Goal: Task Accomplishment & Management: Manage account settings

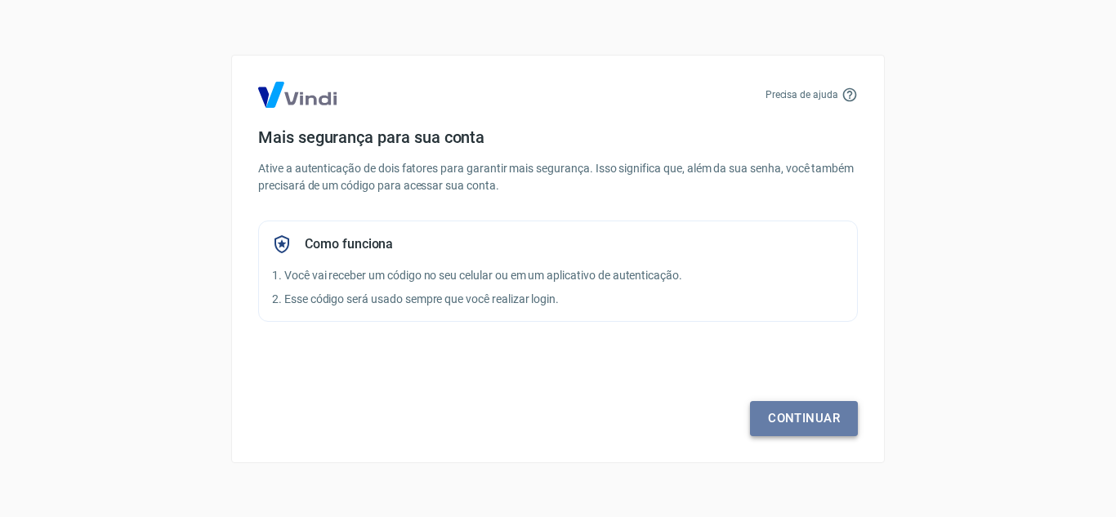
click at [776, 421] on link "Continuar" at bounding box center [804, 418] width 108 height 34
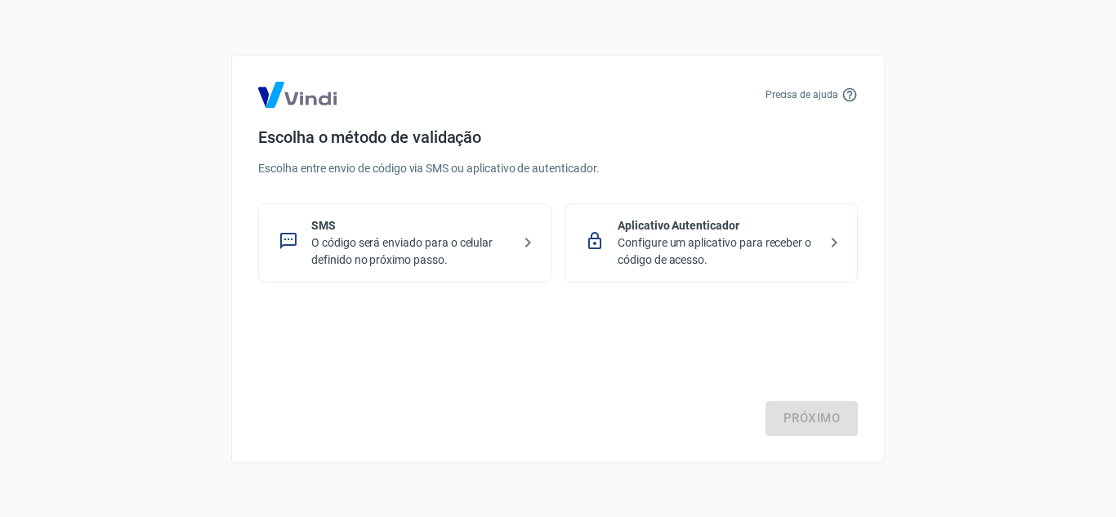
click at [409, 228] on p "SMS" at bounding box center [411, 225] width 200 height 17
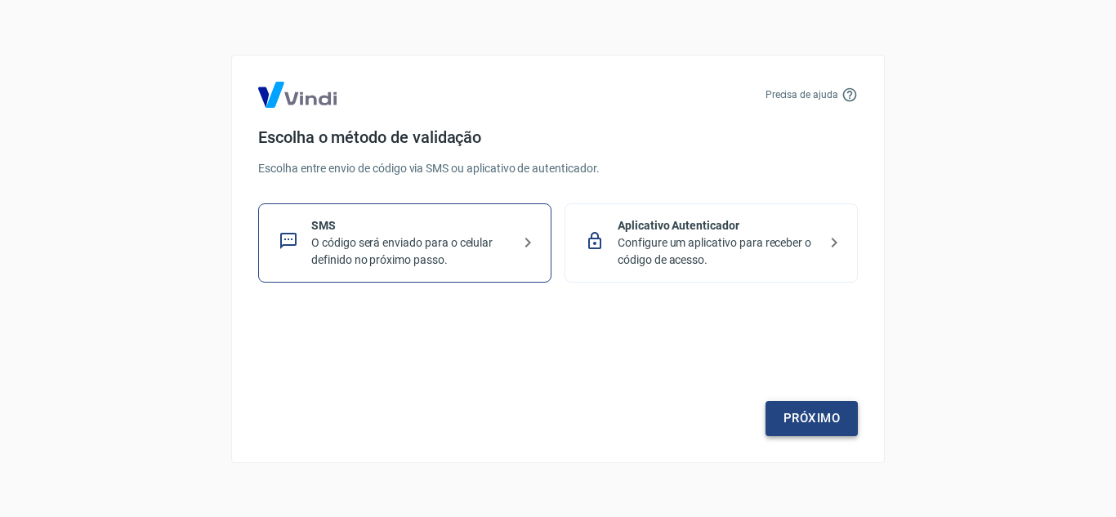
click at [828, 412] on link "Próximo" at bounding box center [811, 418] width 92 height 34
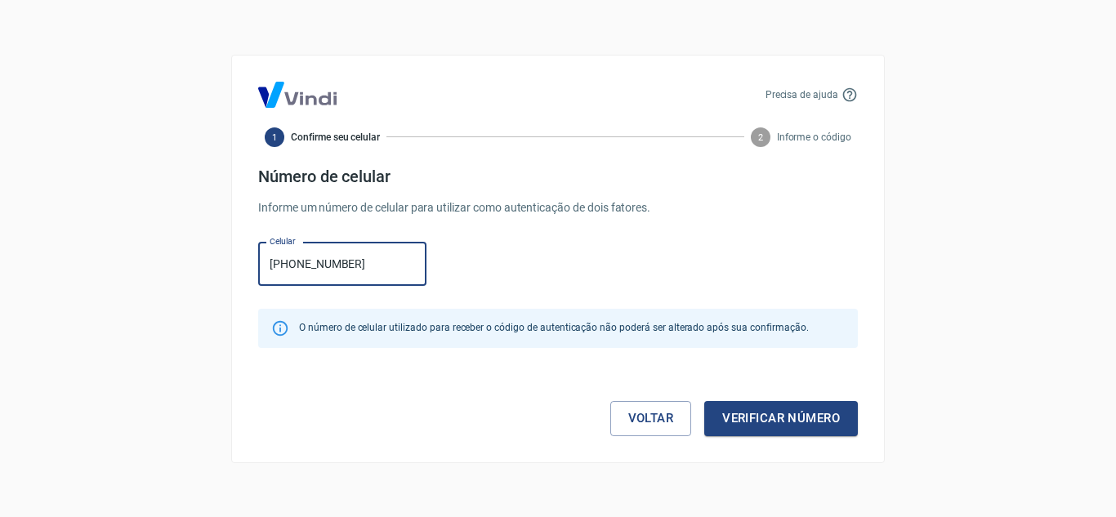
type input "[PHONE_NUMBER]"
click at [704, 401] on button "Verificar número" at bounding box center [781, 418] width 154 height 34
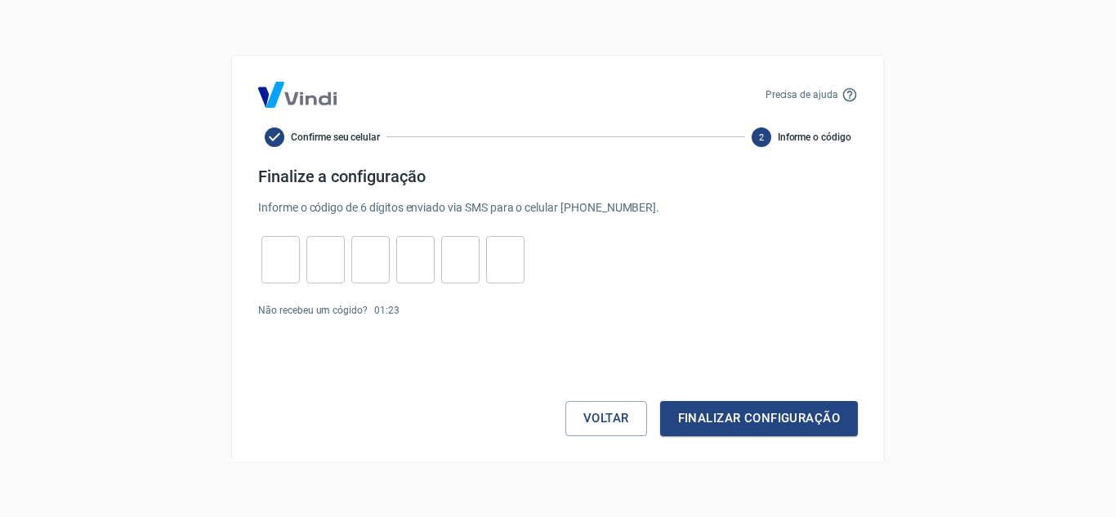
click at [264, 260] on input "tel" at bounding box center [280, 259] width 38 height 35
type input "7"
type input "1"
type input "7"
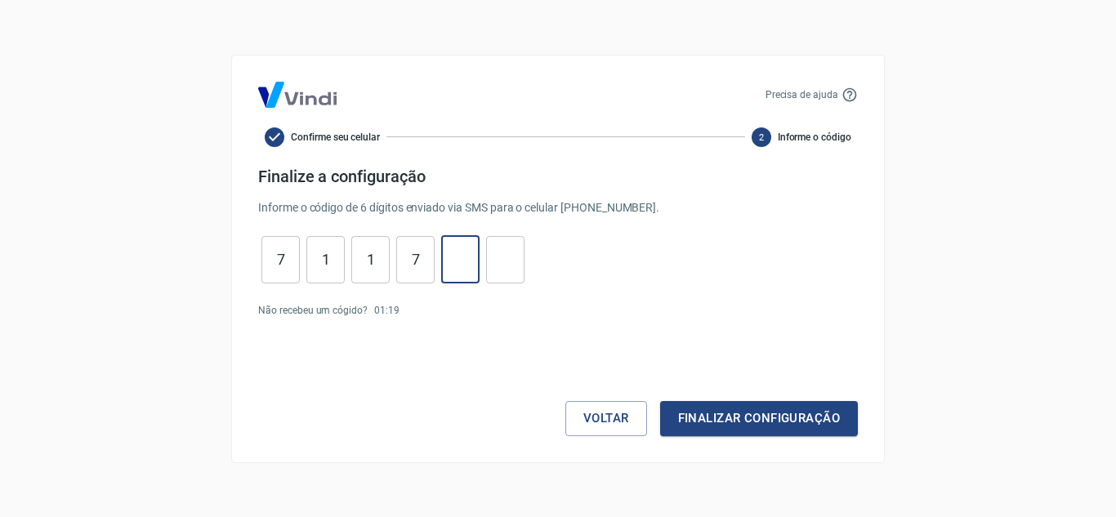
type input "9"
type input "6"
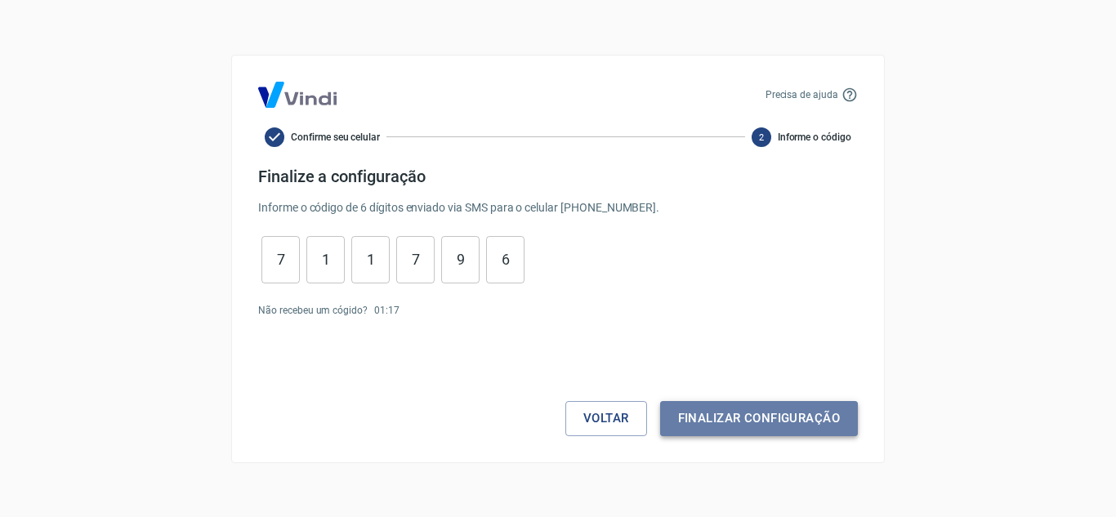
click at [735, 422] on button "Finalizar configuração" at bounding box center [759, 418] width 198 height 34
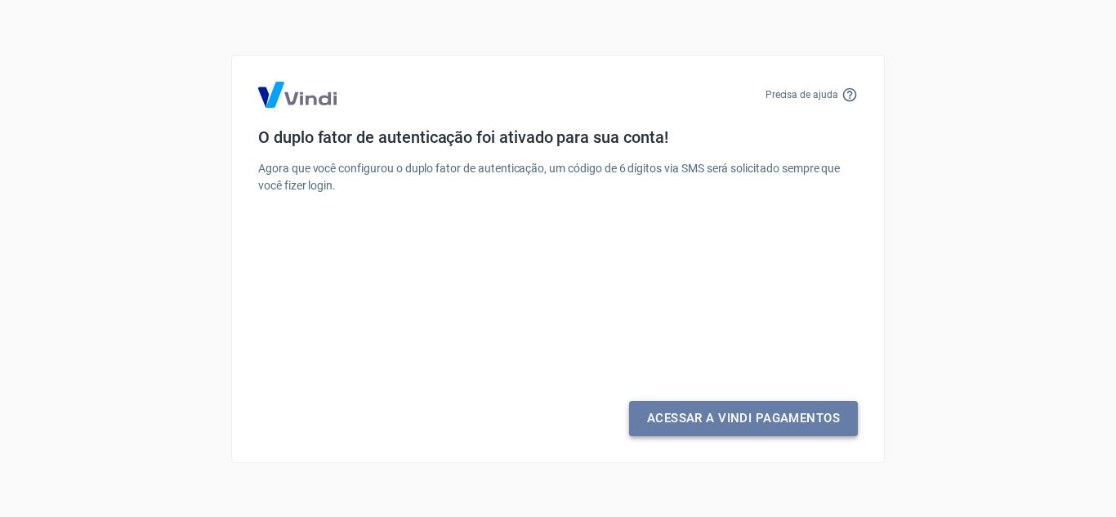
click at [711, 428] on link "Acessar a Vindi Pagamentos" at bounding box center [743, 418] width 229 height 34
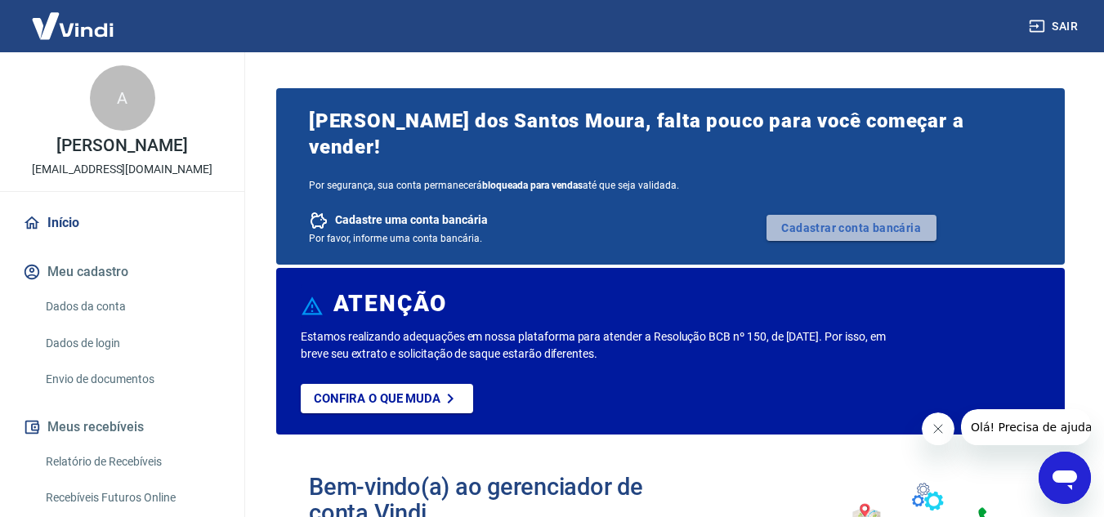
click at [841, 215] on link "Cadastrar conta bancária" at bounding box center [851, 228] width 170 height 26
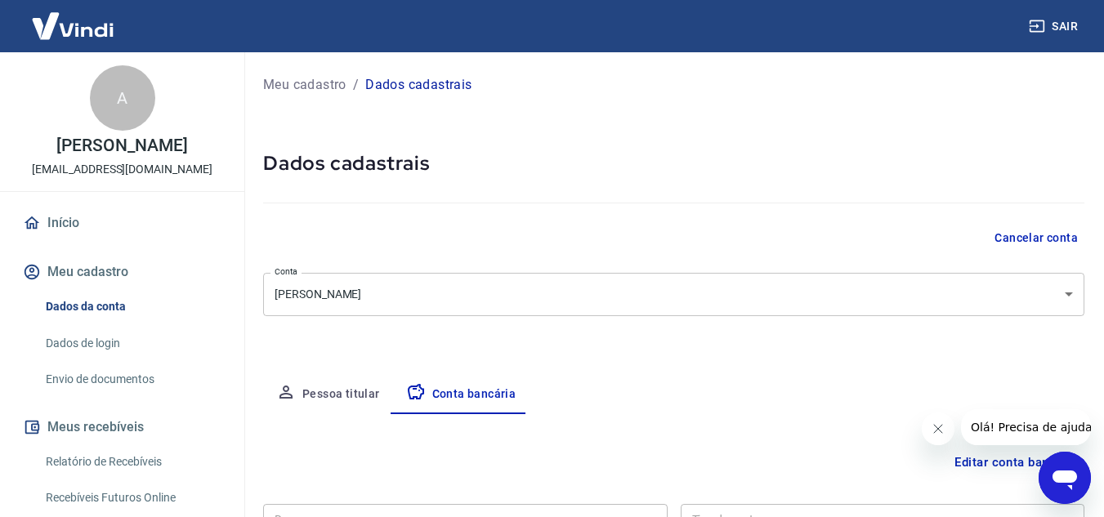
scroll to position [227, 0]
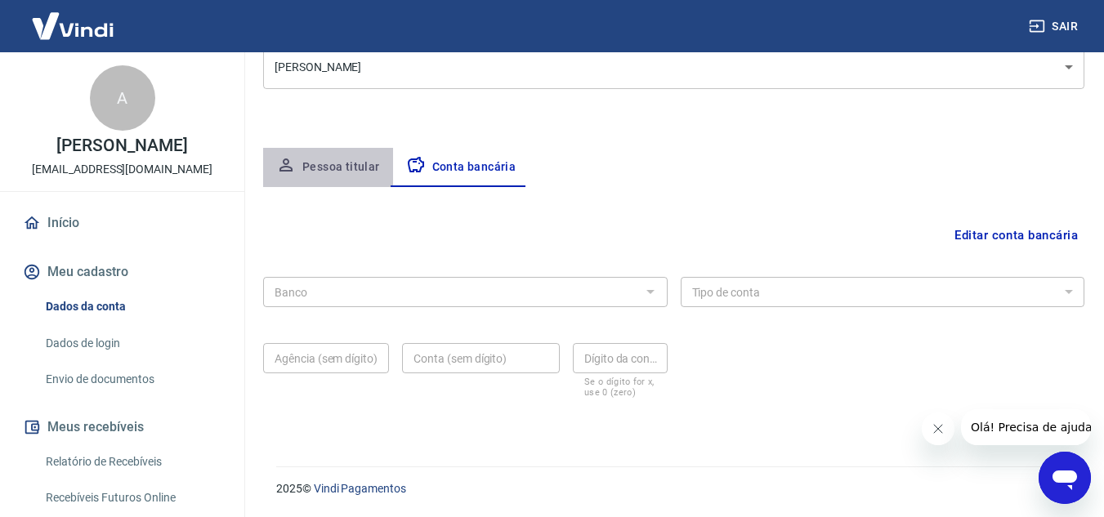
click at [328, 172] on button "Pessoa titular" at bounding box center [328, 167] width 130 height 39
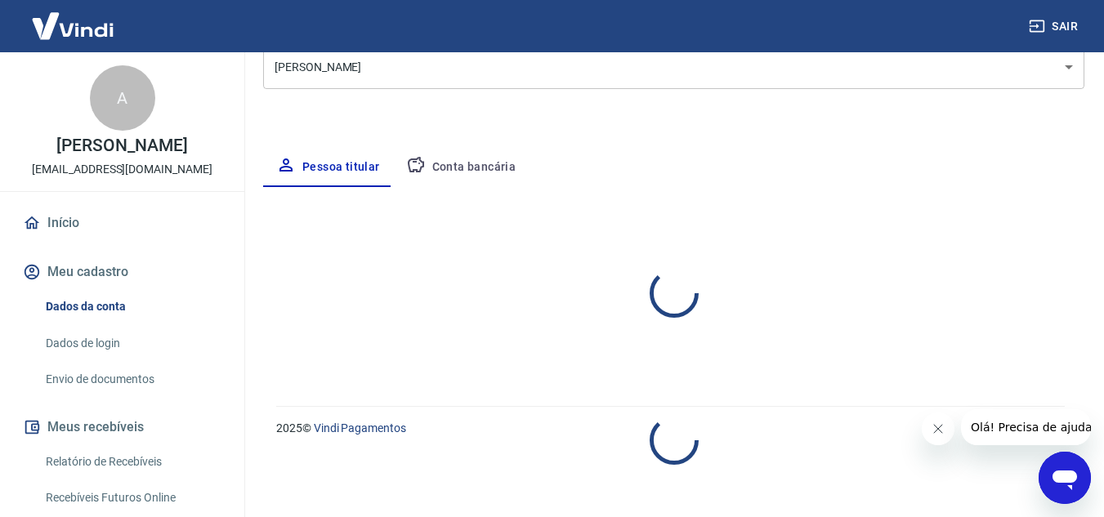
select select "MA"
select select "business"
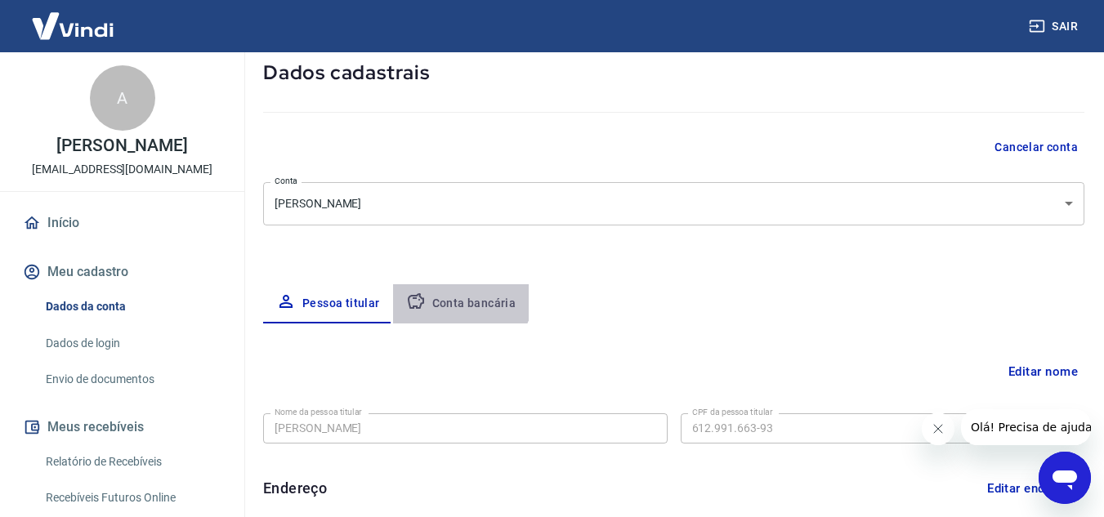
click at [446, 290] on button "Conta bancária" at bounding box center [461, 303] width 136 height 39
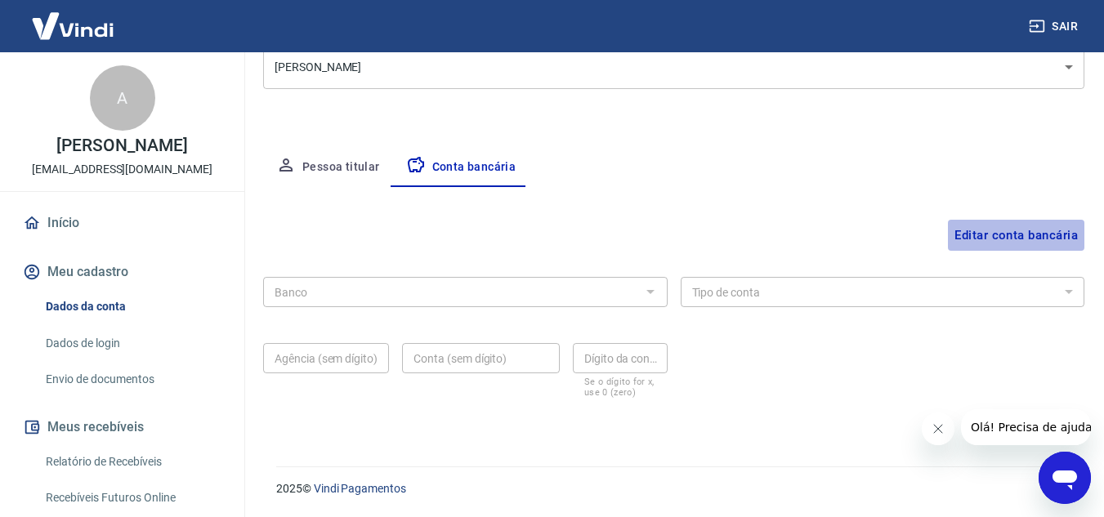
click at [985, 227] on button "Editar conta bancária" at bounding box center [1016, 235] width 136 height 31
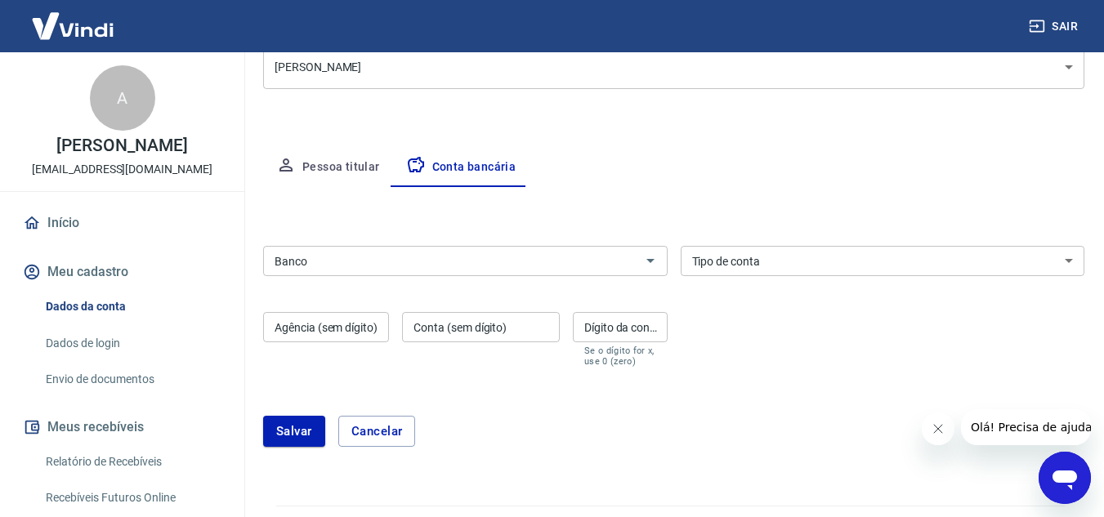
click at [632, 246] on div "Banco" at bounding box center [465, 261] width 404 height 30
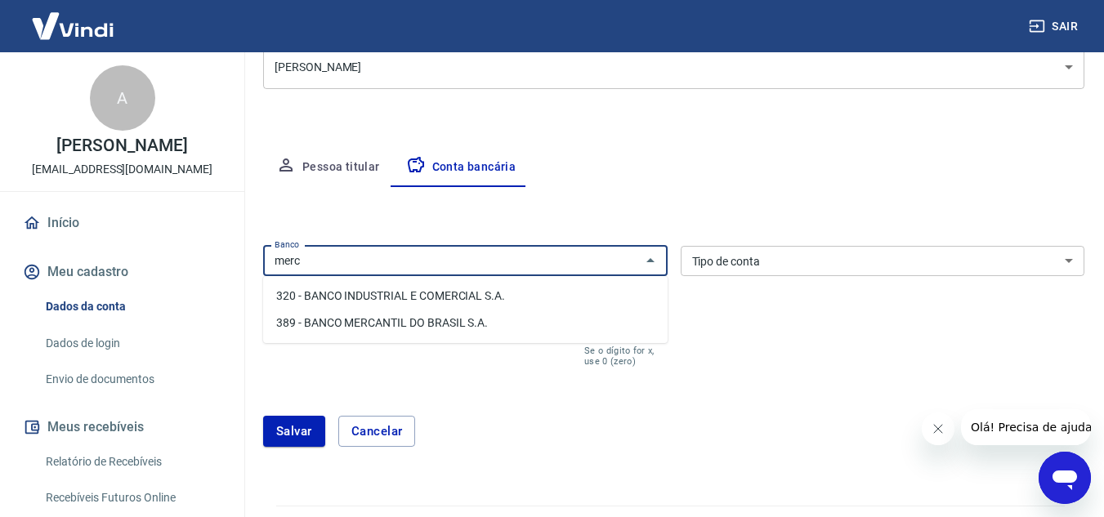
type input "merc"
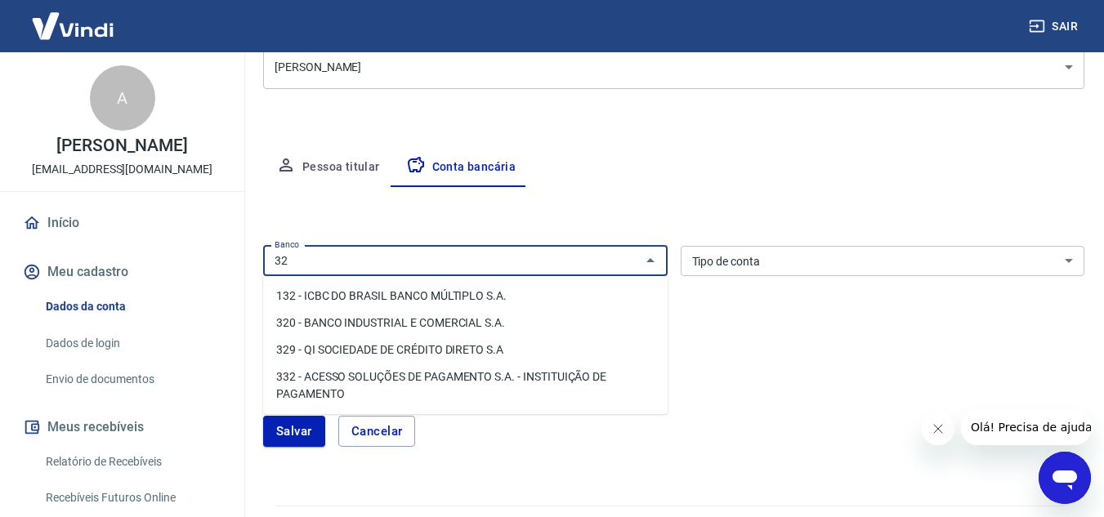
type input "3"
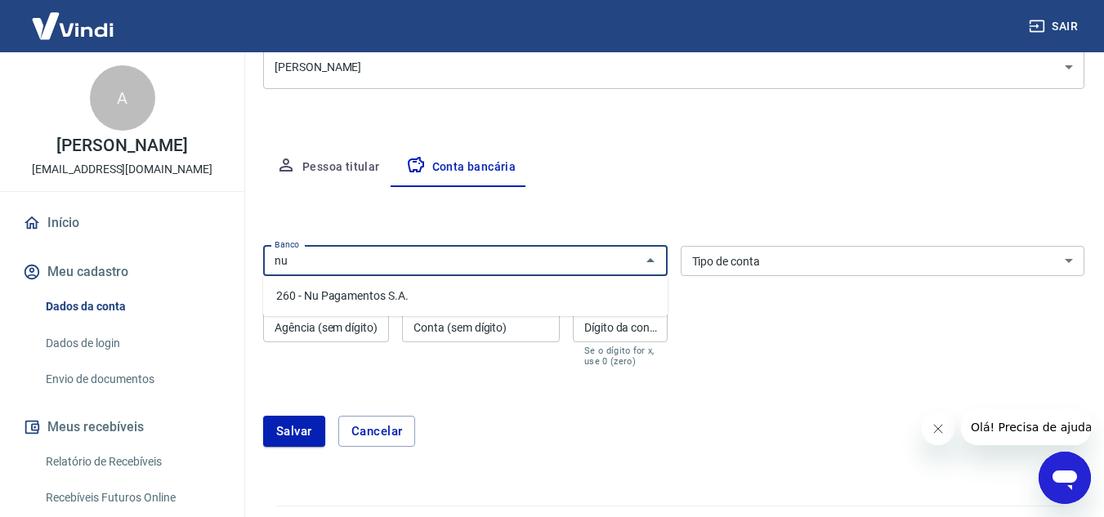
type input "n"
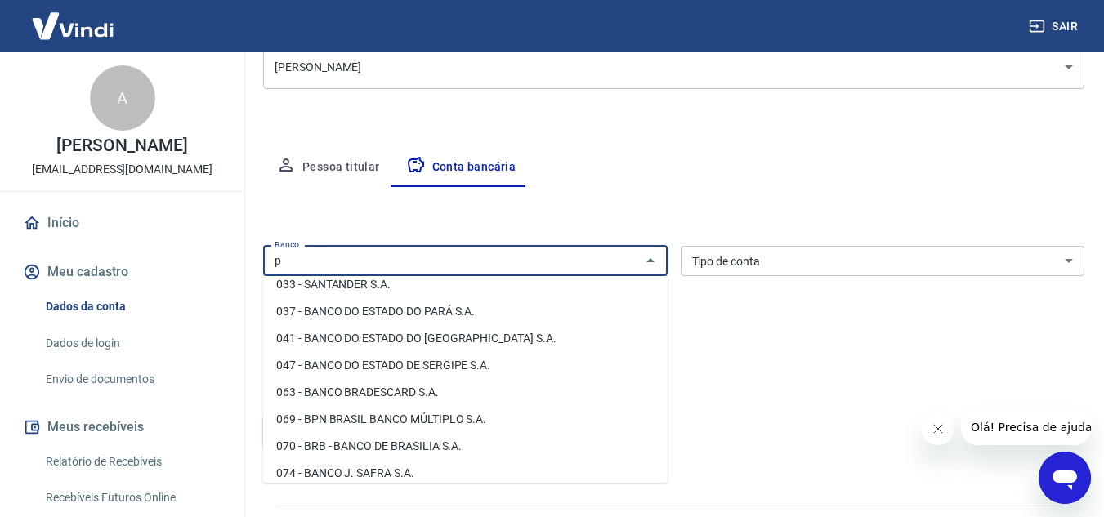
scroll to position [0, 0]
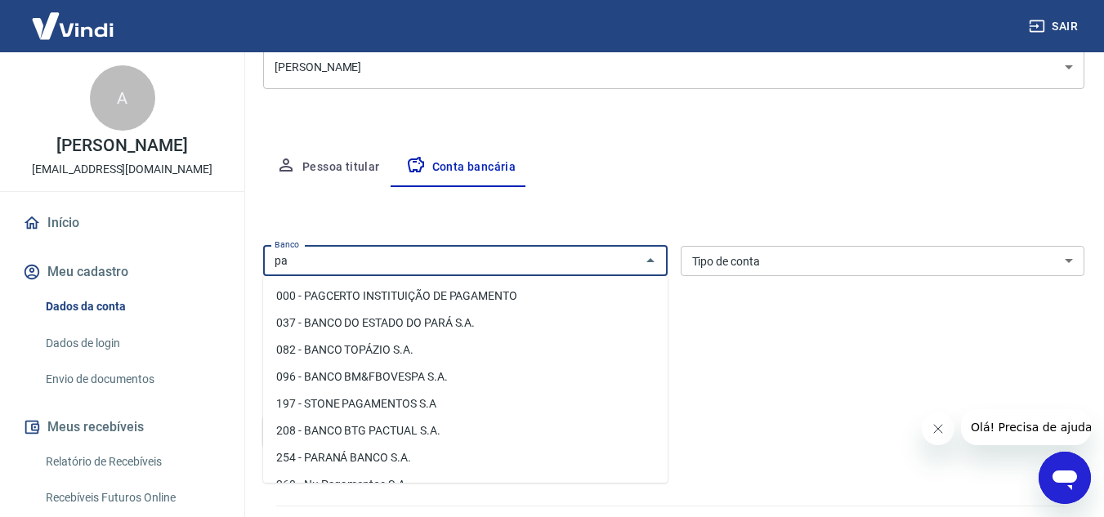
type input "p"
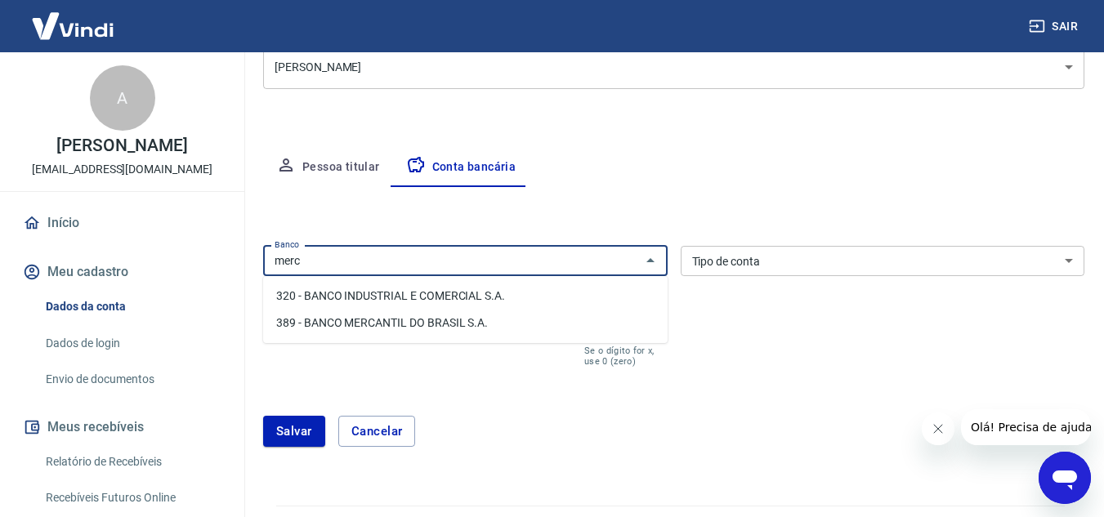
type input "merc"
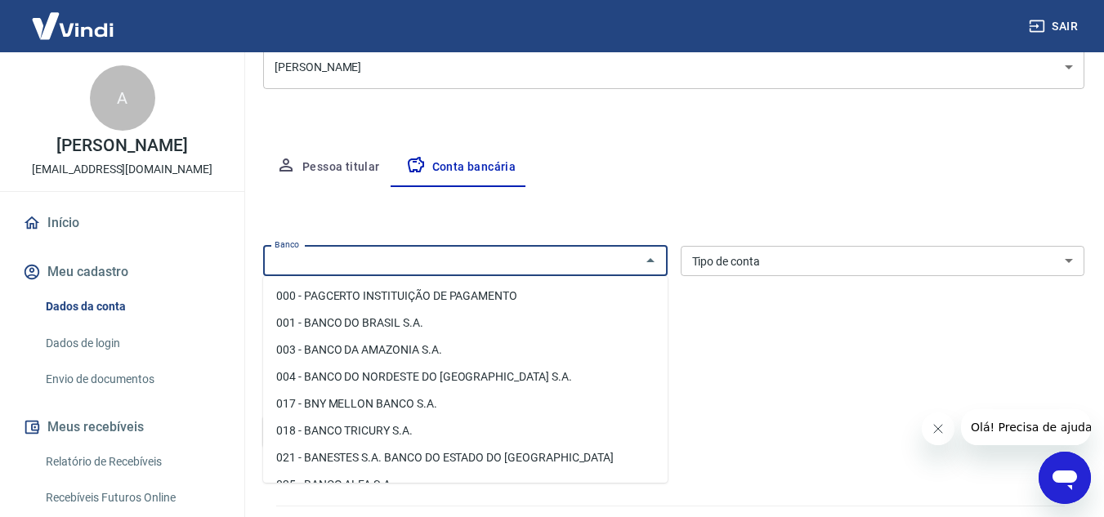
click at [417, 262] on input "Banco" at bounding box center [452, 261] width 368 height 20
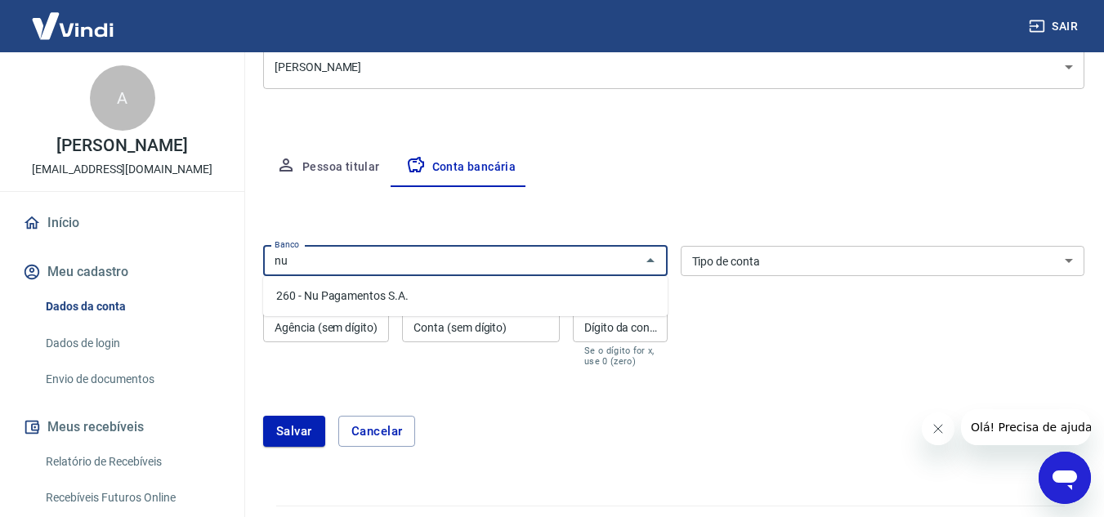
click at [416, 297] on li "260 - Nu Pagamentos S.A." at bounding box center [465, 296] width 404 height 27
type input "260 - Nu Pagamentos S.A."
click at [756, 249] on select "Conta Corrente Conta Poupança" at bounding box center [882, 261] width 404 height 30
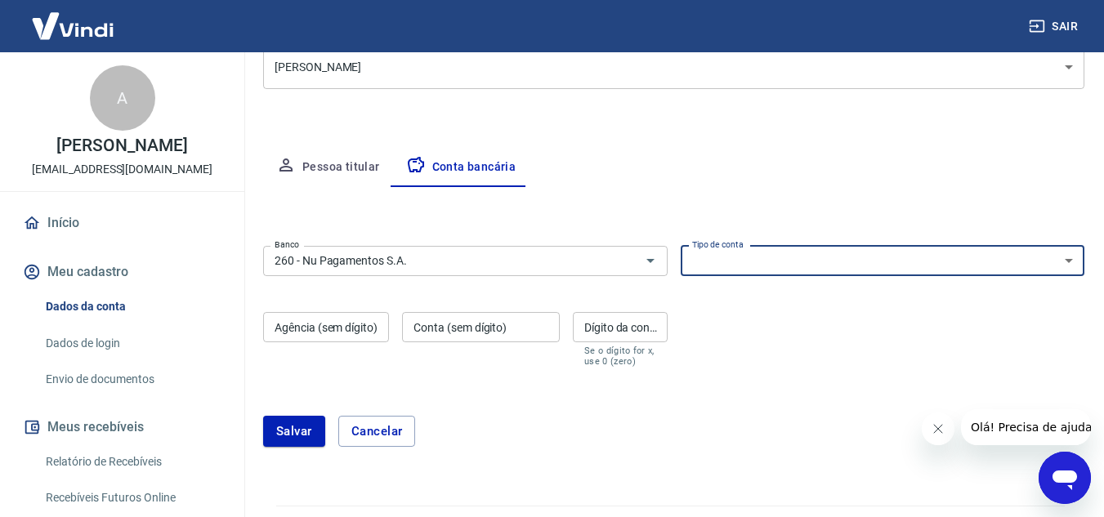
select select "1"
click at [680, 246] on select "Conta Corrente Conta Poupança" at bounding box center [882, 261] width 404 height 30
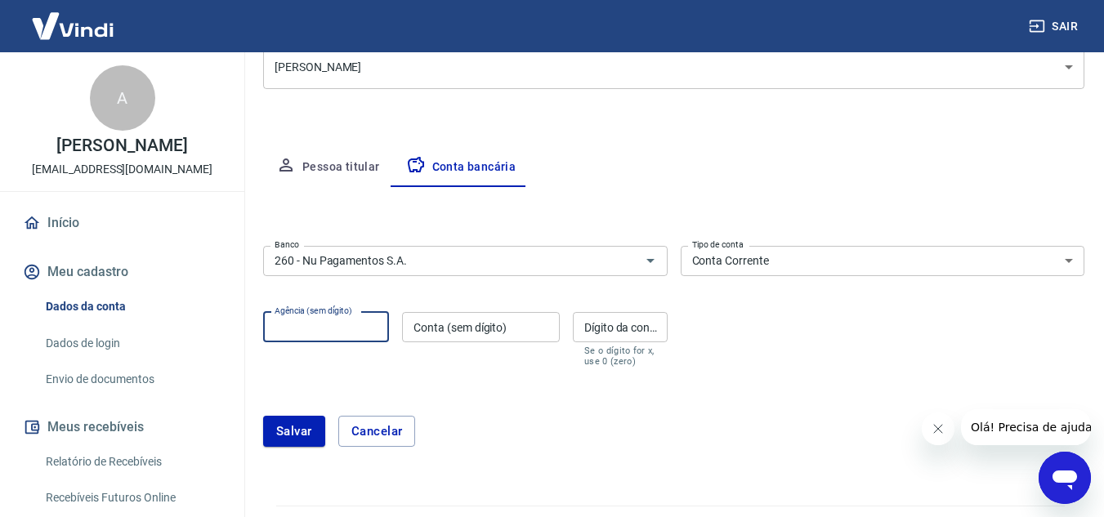
click at [324, 329] on input "Agência (sem dígito)" at bounding box center [326, 327] width 126 height 30
type input "0001"
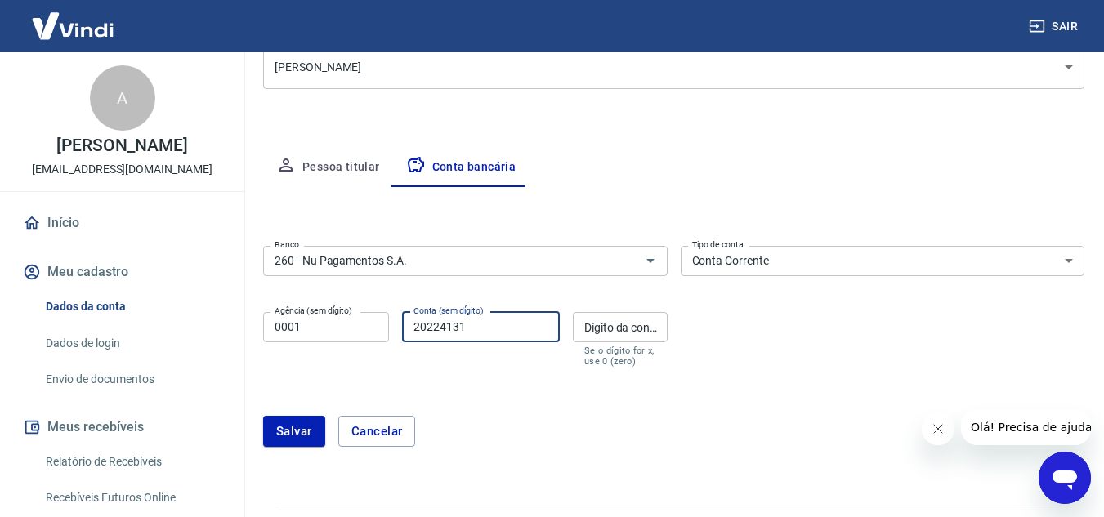
type input "20224131"
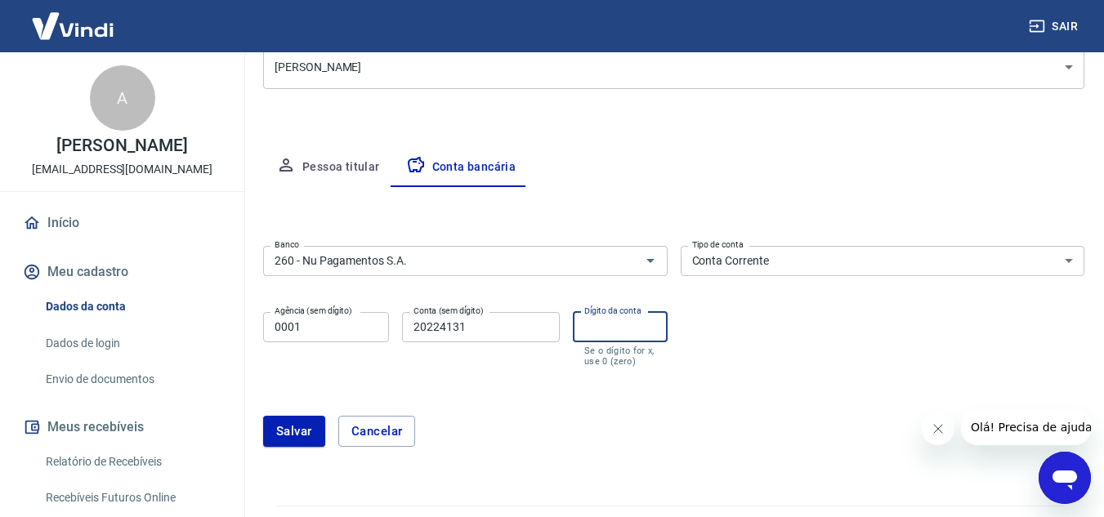
click at [622, 319] on input "Dígito da conta" at bounding box center [620, 327] width 95 height 30
type input "8"
click at [276, 434] on button "Salvar" at bounding box center [294, 431] width 62 height 31
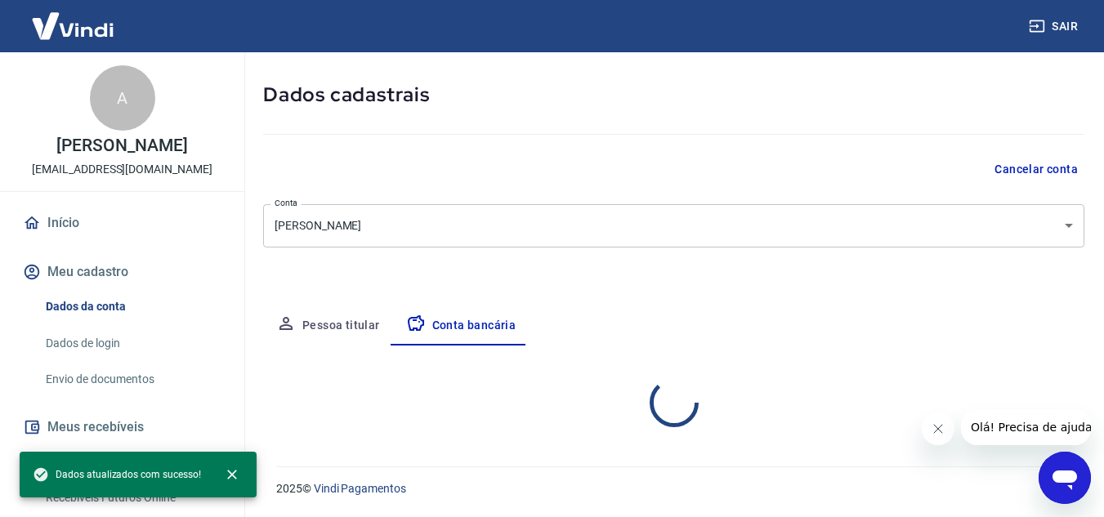
select select "1"
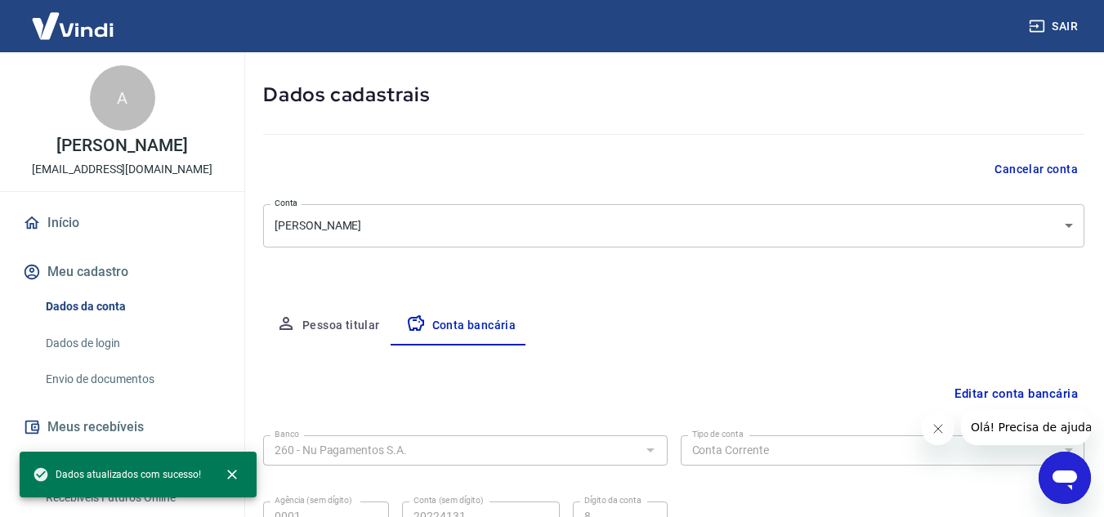
scroll to position [227, 0]
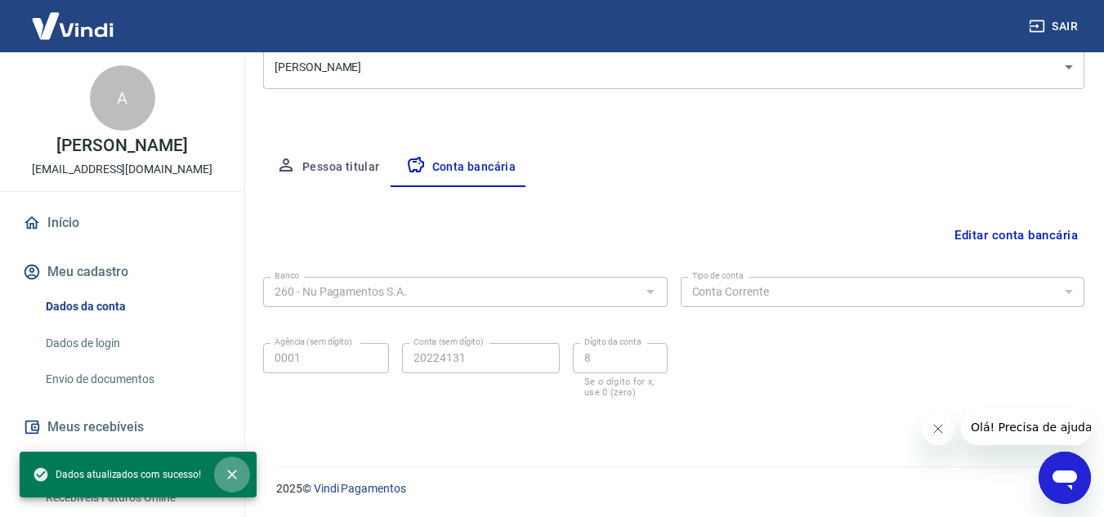
click at [235, 475] on icon "close" at bounding box center [232, 474] width 16 height 16
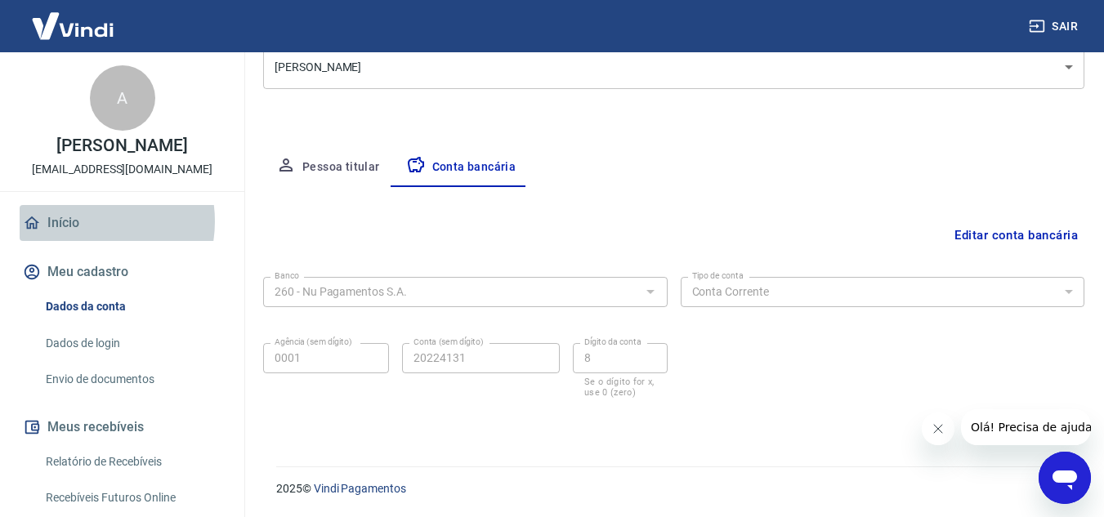
click at [82, 239] on link "Início" at bounding box center [122, 223] width 205 height 36
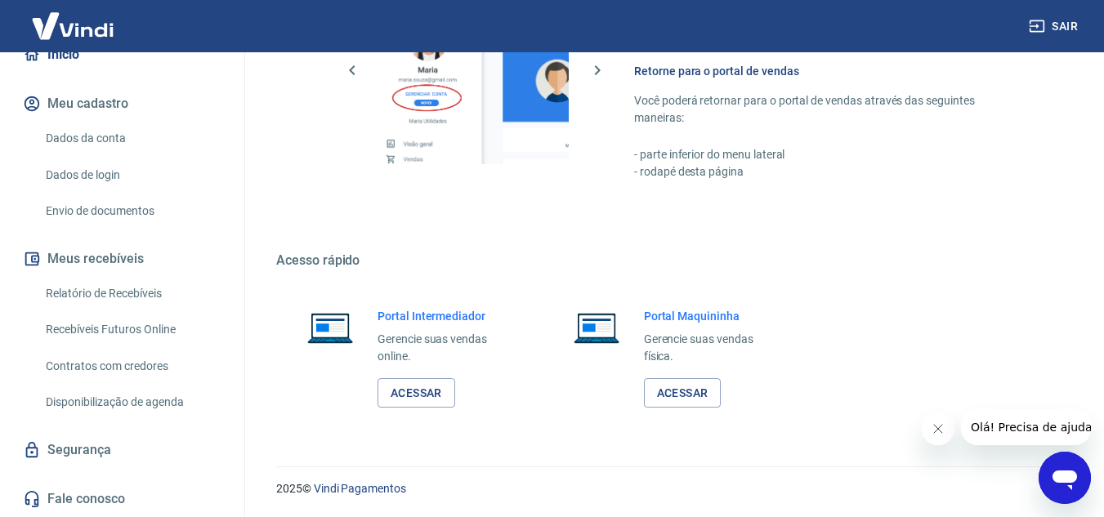
scroll to position [185, 0]
click at [110, 304] on link "Relatório de Recebíveis" at bounding box center [131, 293] width 185 height 33
